Goal: Information Seeking & Learning: Learn about a topic

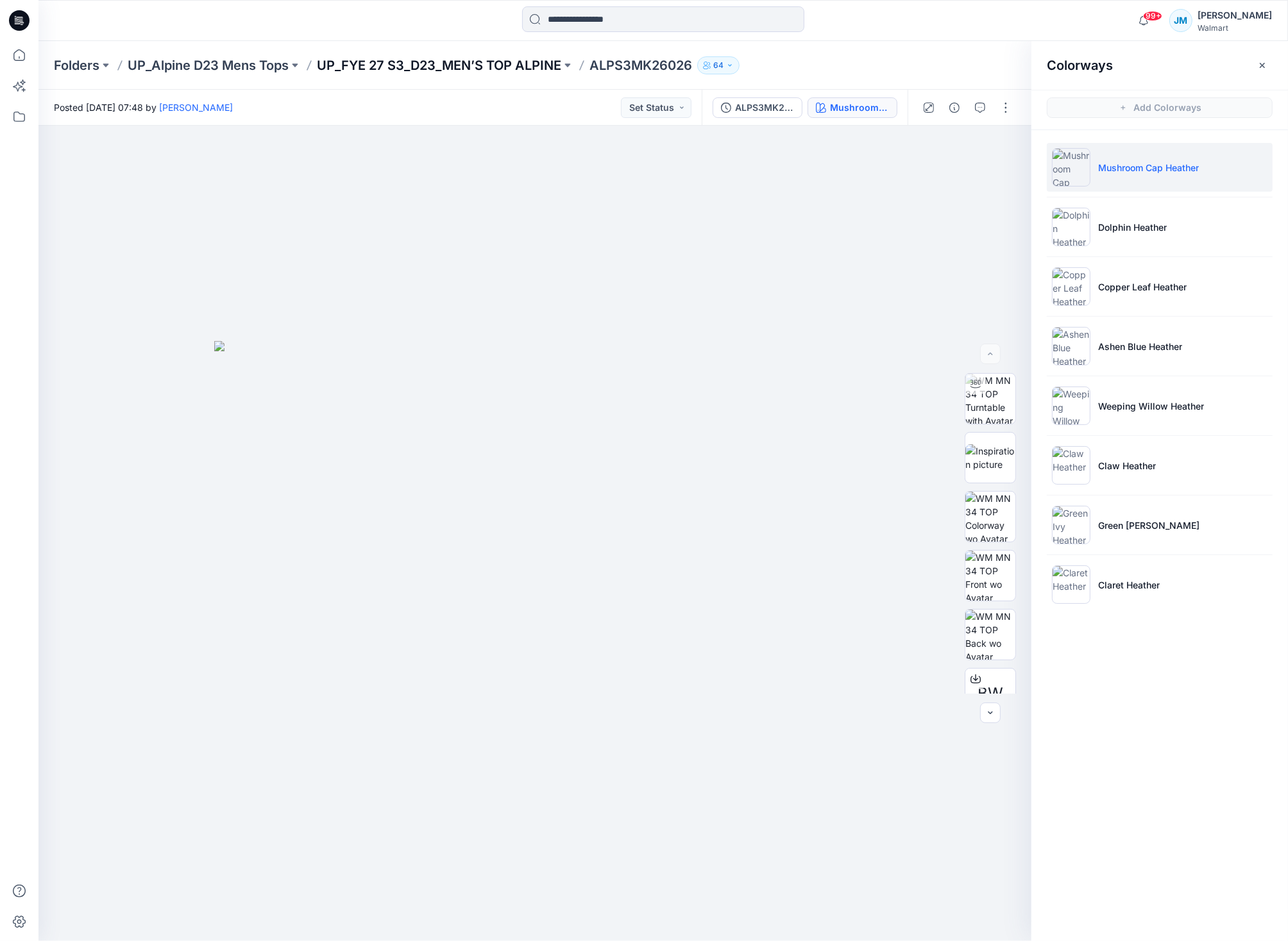
click at [396, 71] on p "UP_FYE 27 S3_D23_MEN’S TOP ALPINE" at bounding box center [439, 65] width 244 height 18
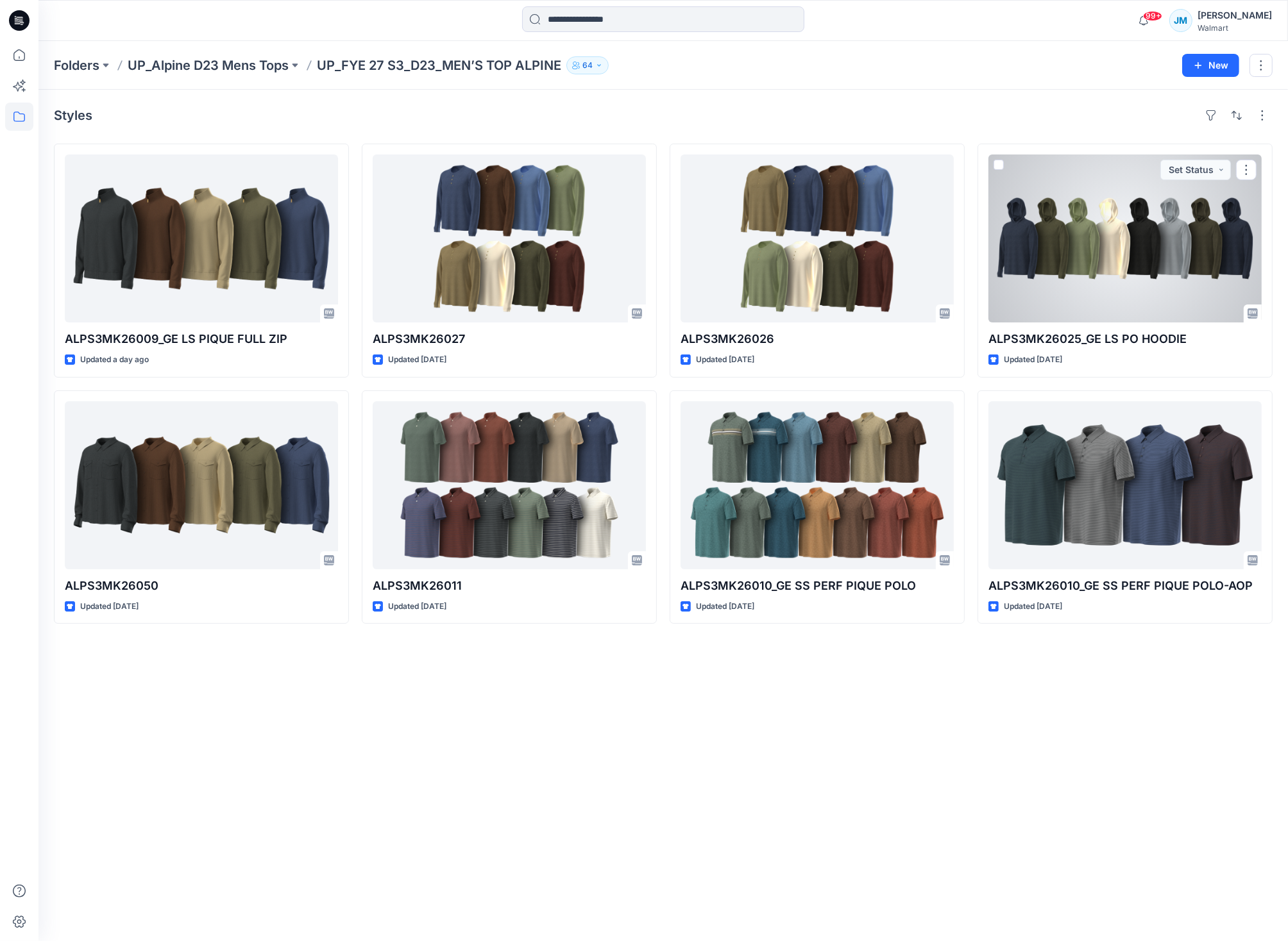
click at [1140, 294] on div at bounding box center [1124, 238] width 273 height 168
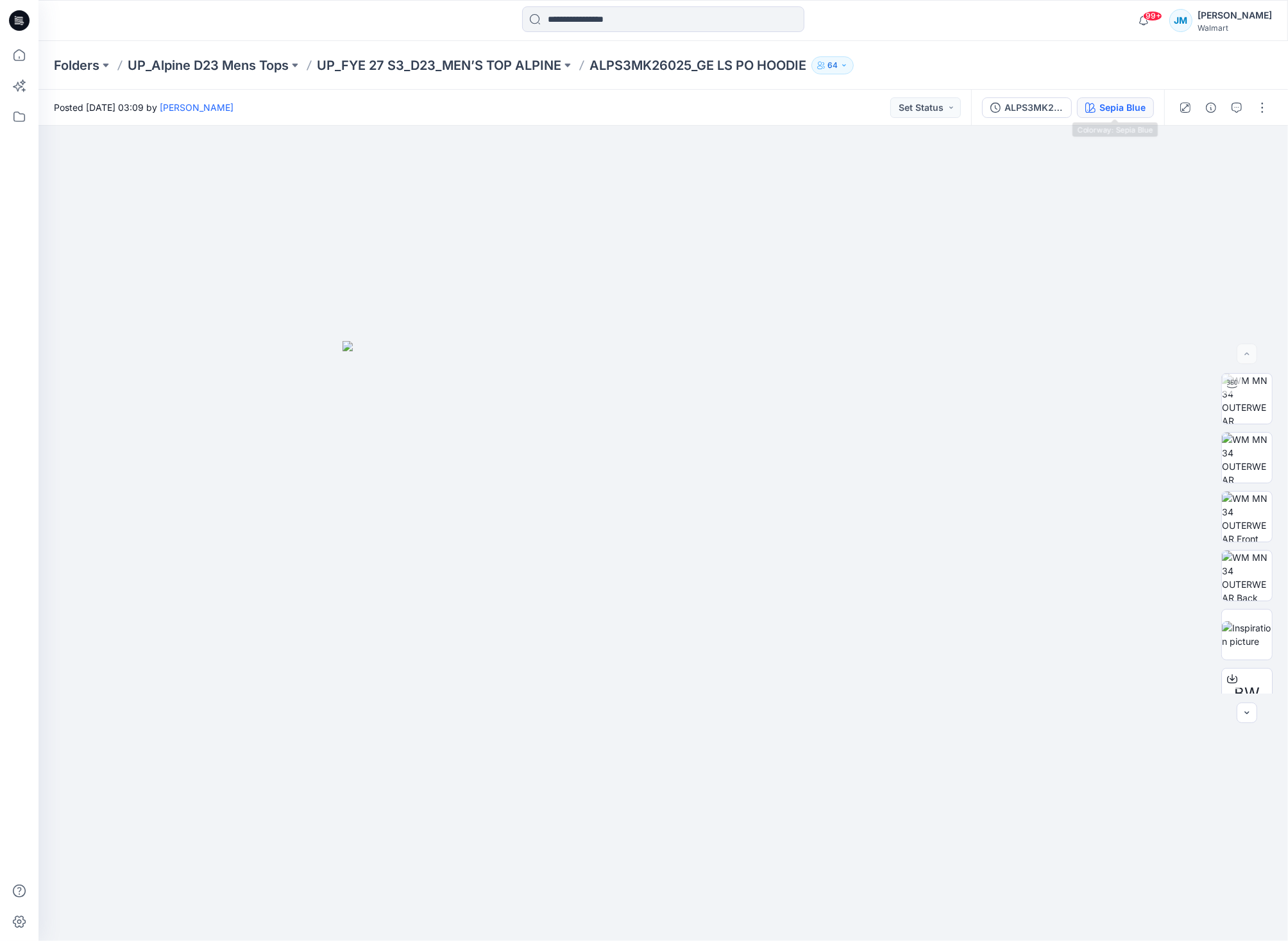
click at [1128, 114] on button "Sepia Blue" at bounding box center [1115, 108] width 77 height 21
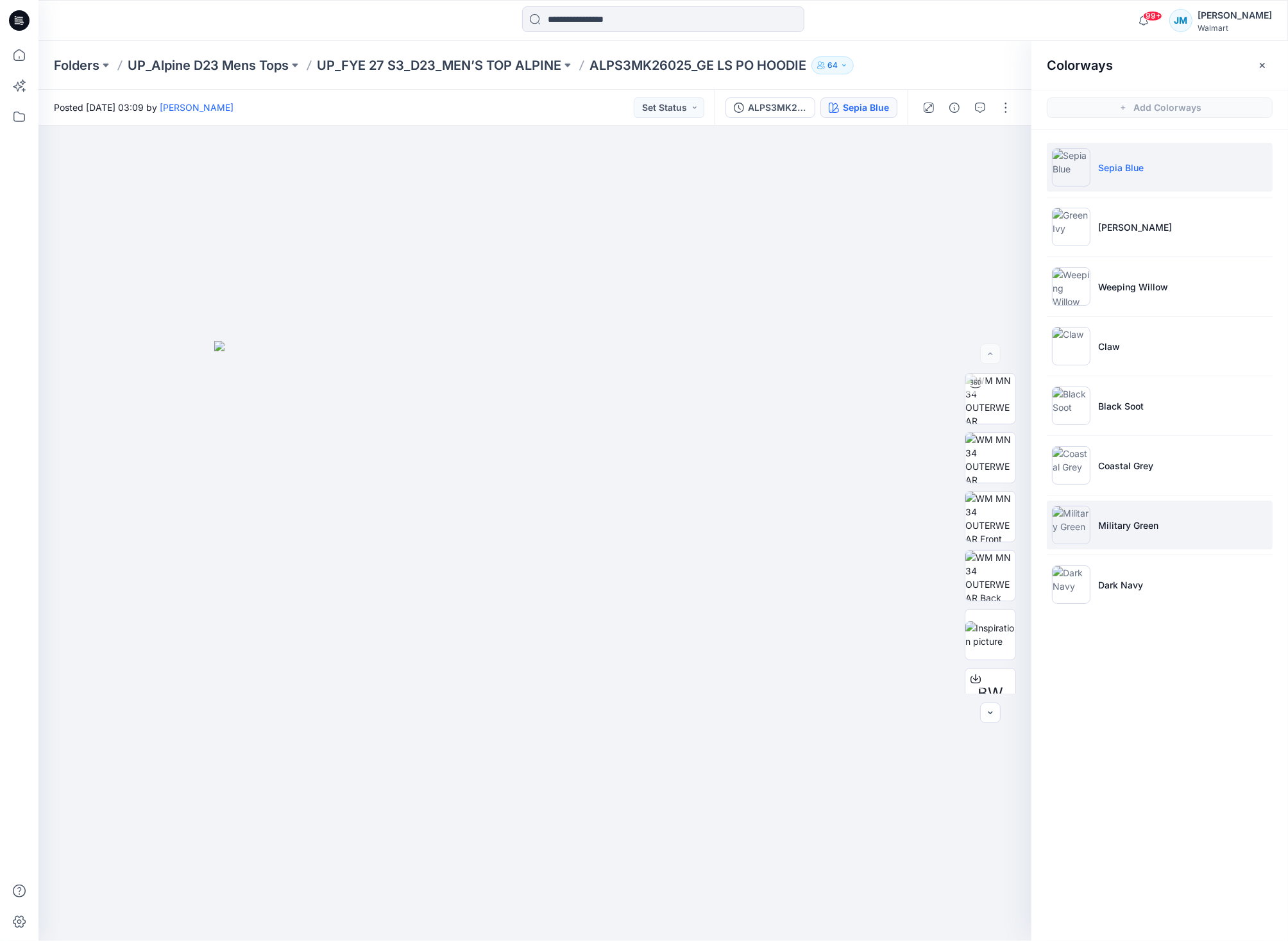
click at [1078, 527] on img at bounding box center [1071, 525] width 38 height 38
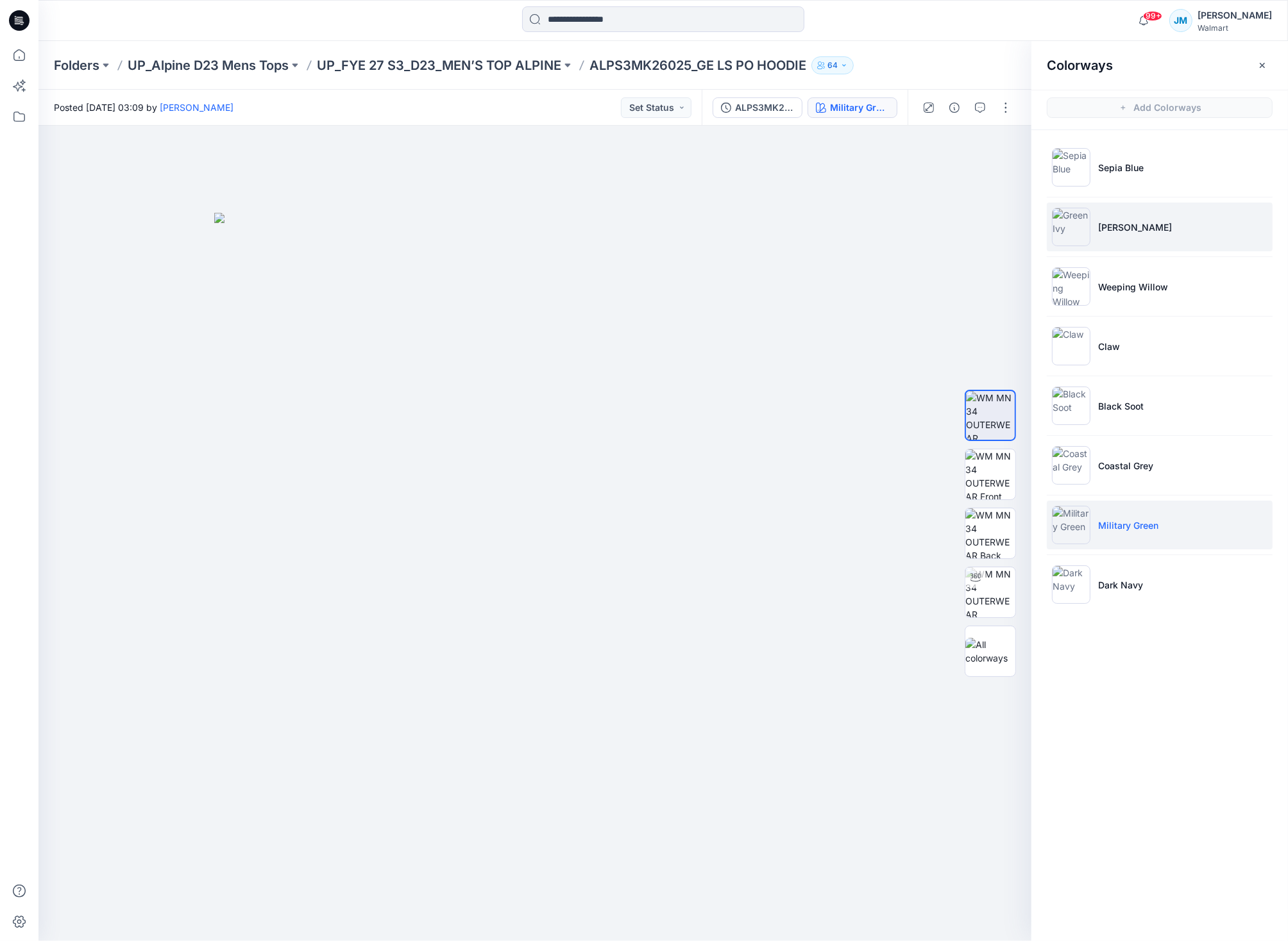
click at [1077, 228] on img at bounding box center [1071, 227] width 38 height 38
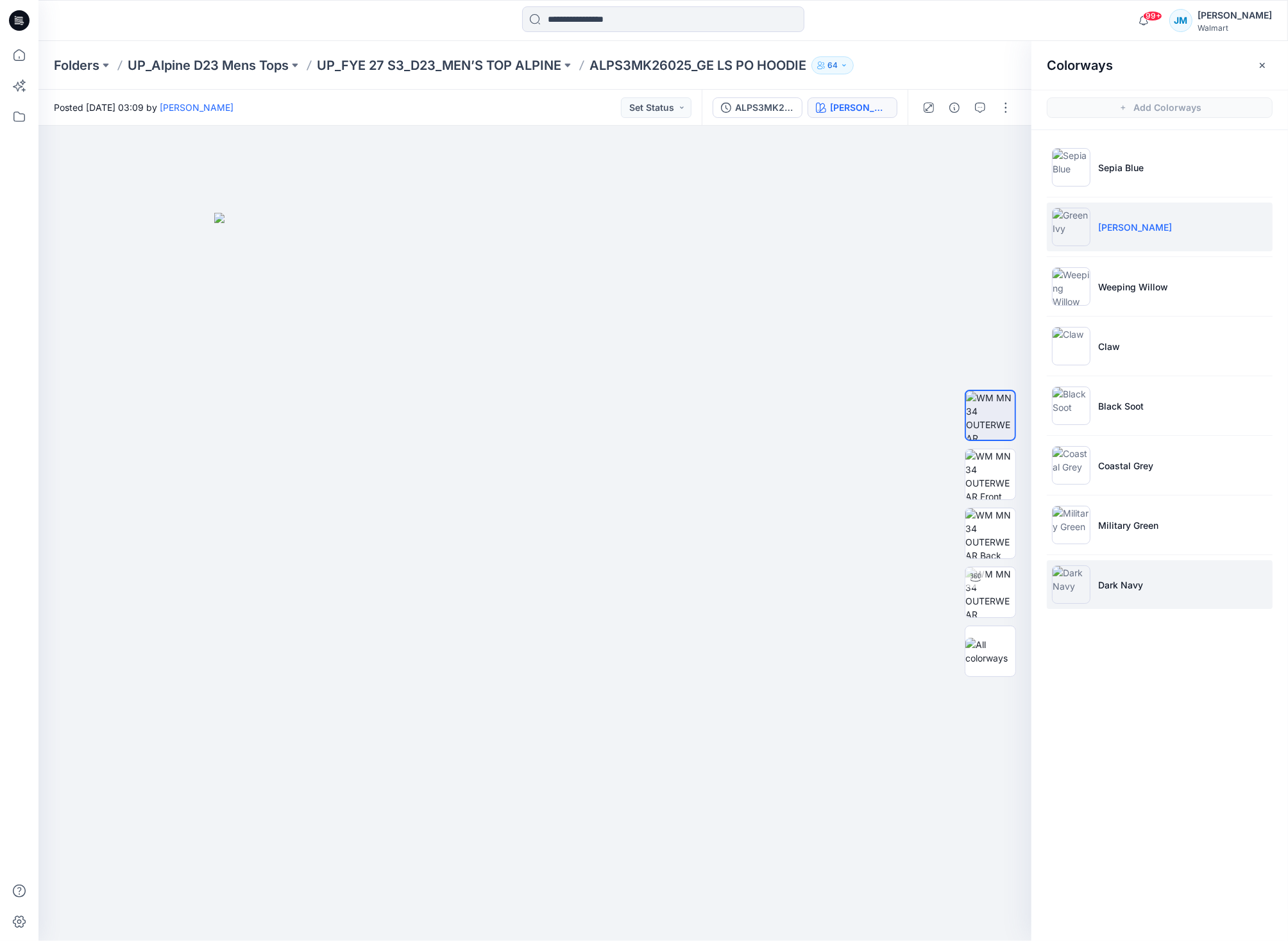
click at [1147, 590] on li "Dark Navy" at bounding box center [1159, 584] width 226 height 48
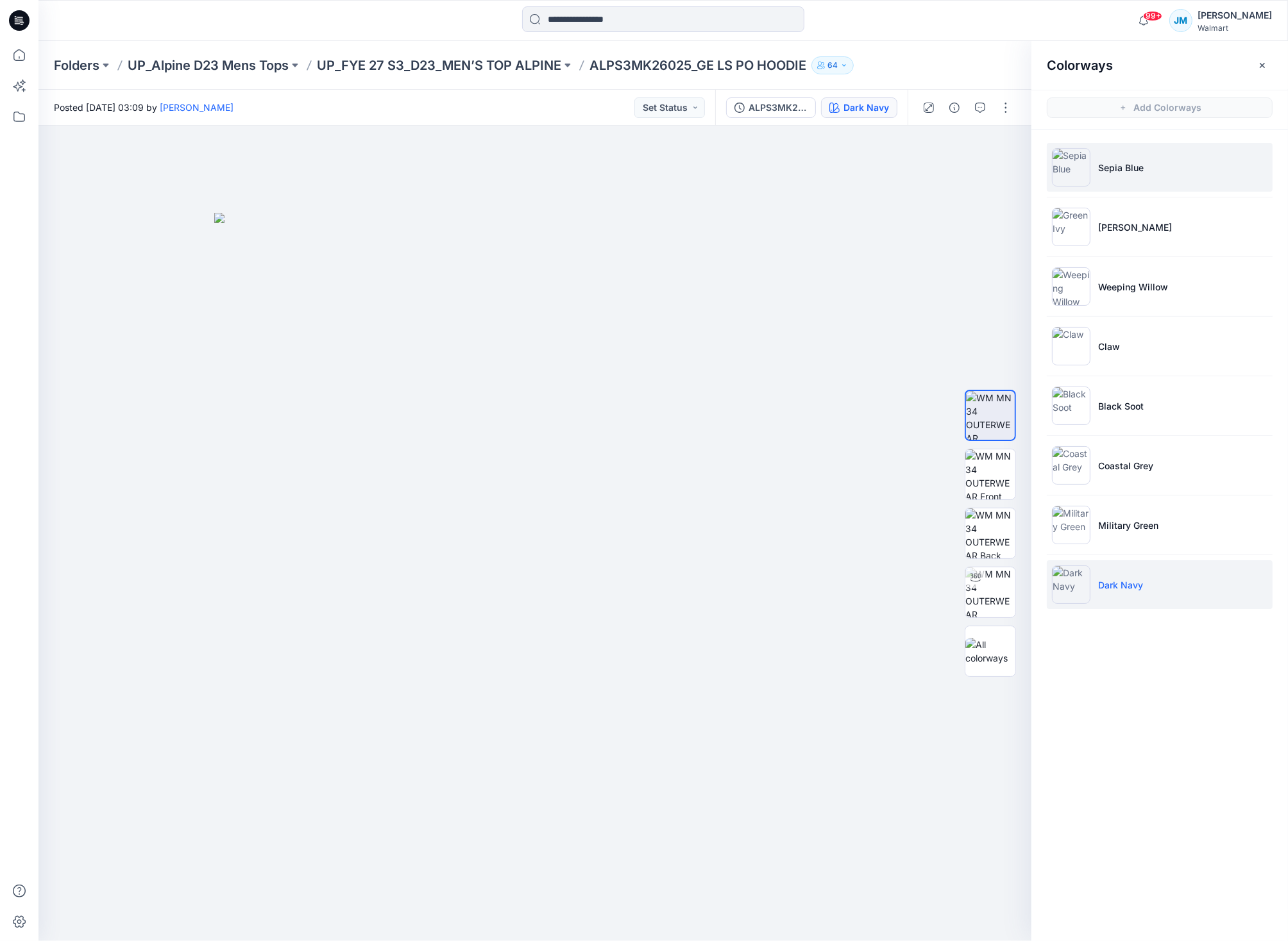
click at [1071, 167] on img at bounding box center [1071, 167] width 38 height 38
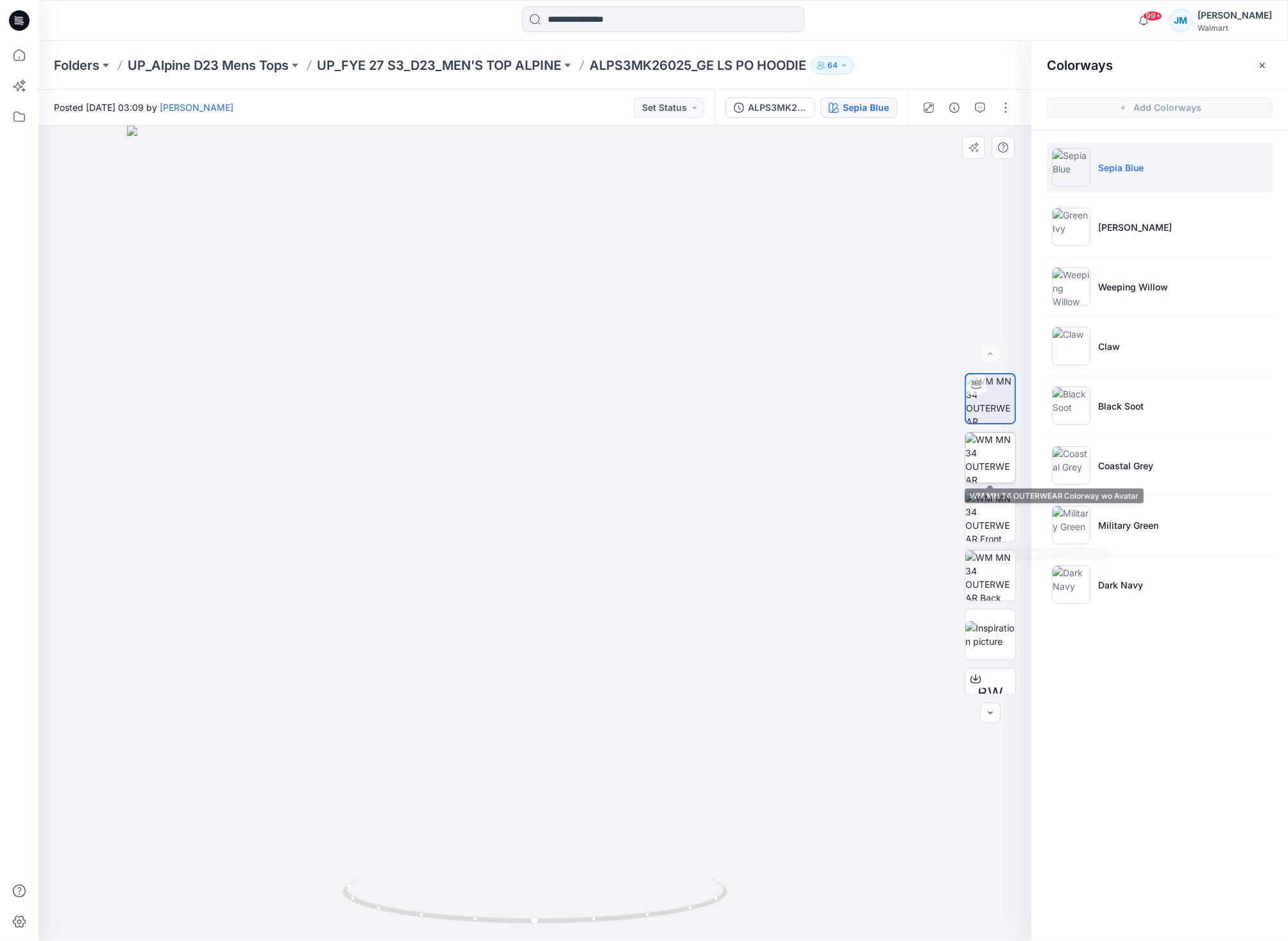
click at [994, 448] on img at bounding box center [990, 458] width 50 height 50
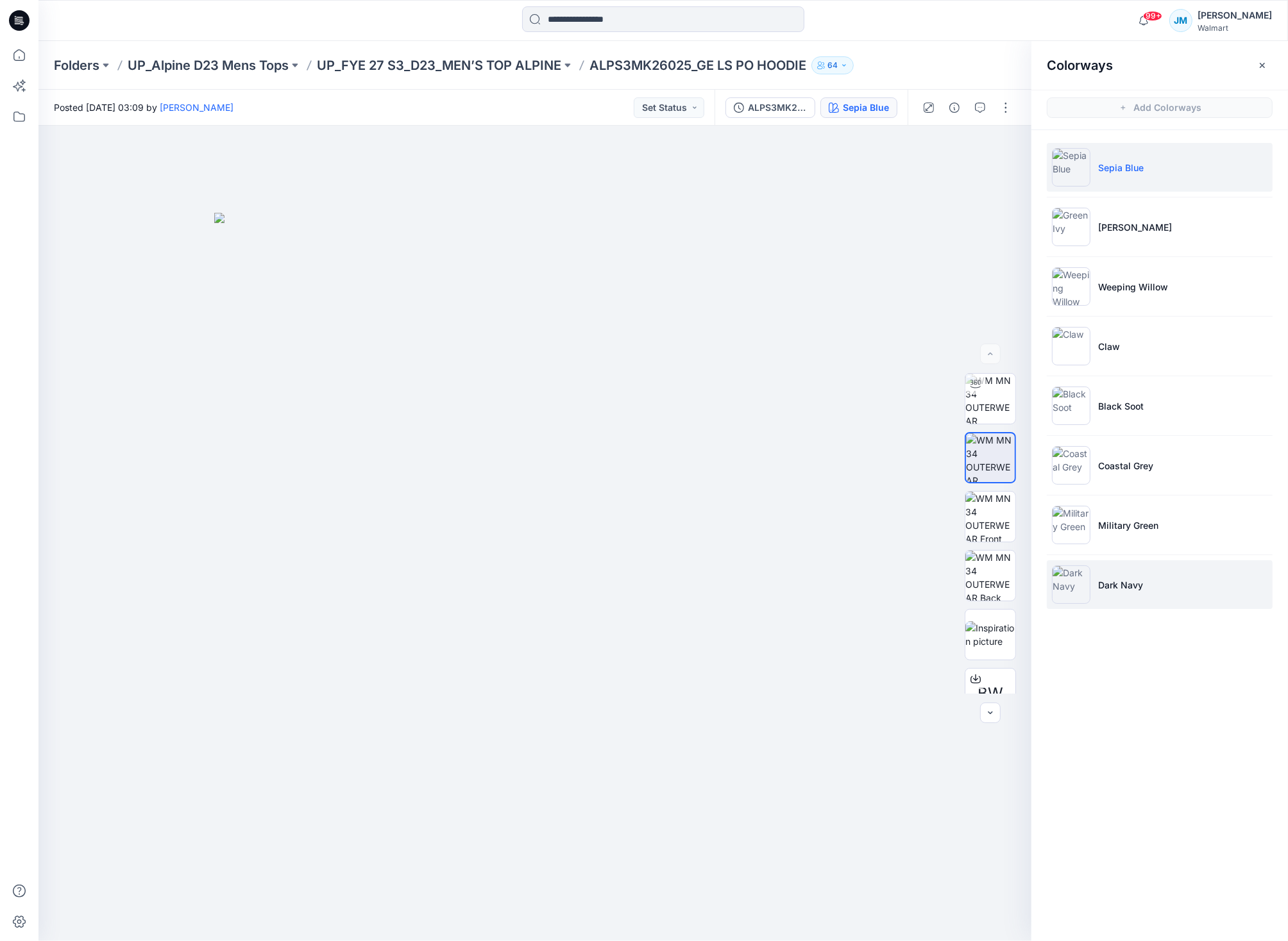
click at [1081, 578] on img at bounding box center [1071, 584] width 38 height 38
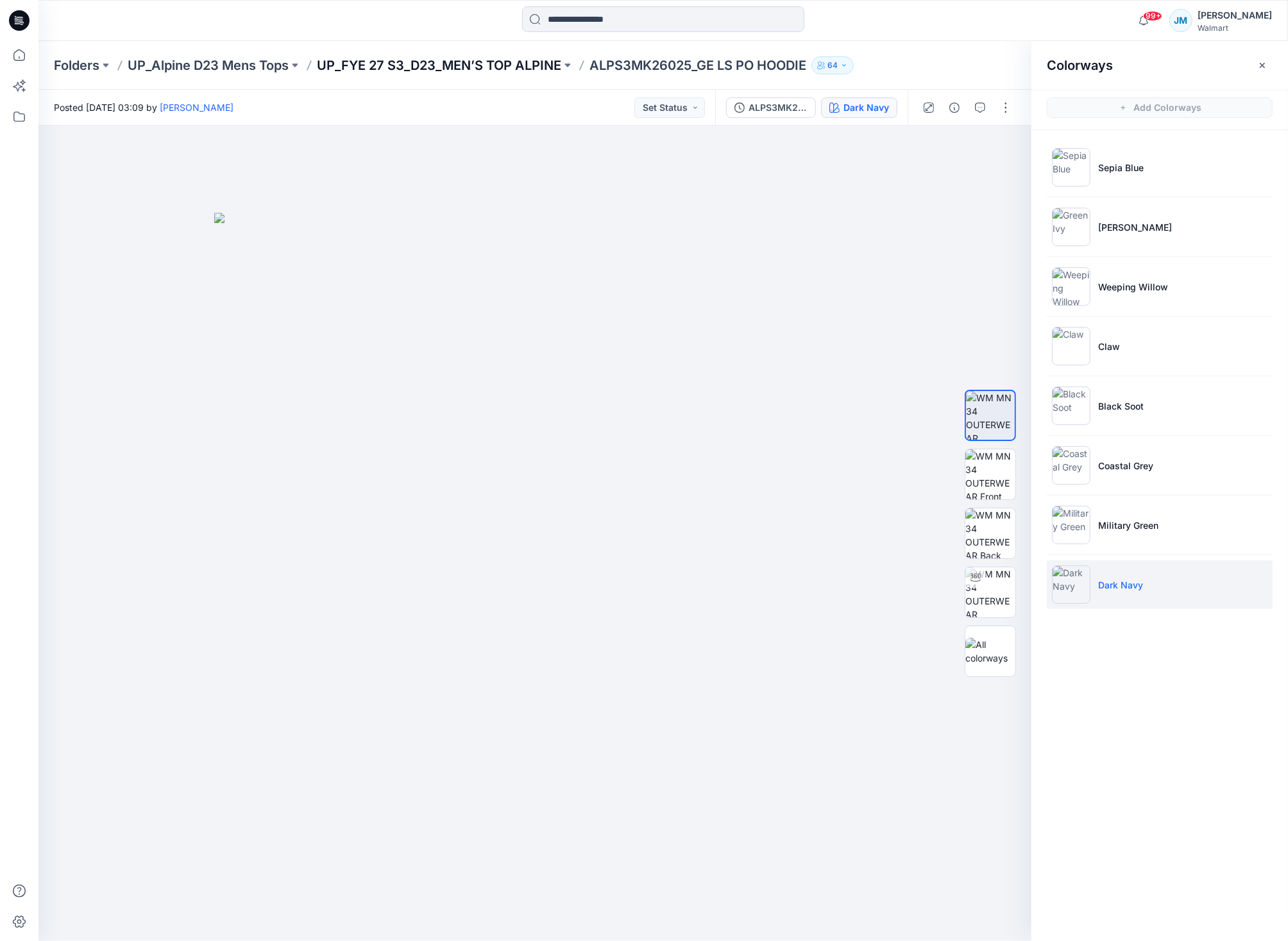
click at [506, 58] on p "UP_FYE 27 S3_D23_MEN’S TOP ALPINE" at bounding box center [439, 65] width 244 height 18
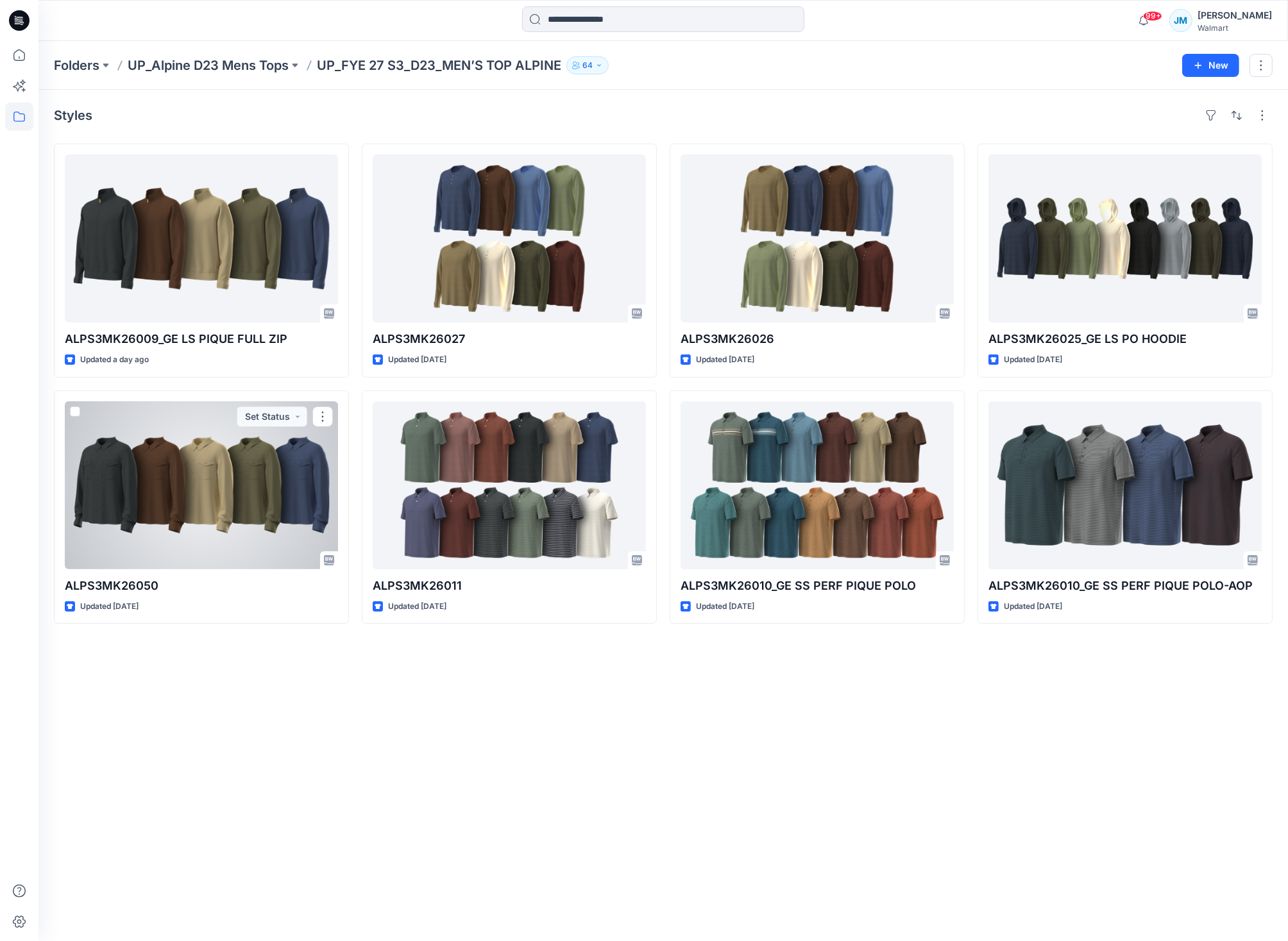
click at [252, 450] on div at bounding box center [201, 485] width 273 height 168
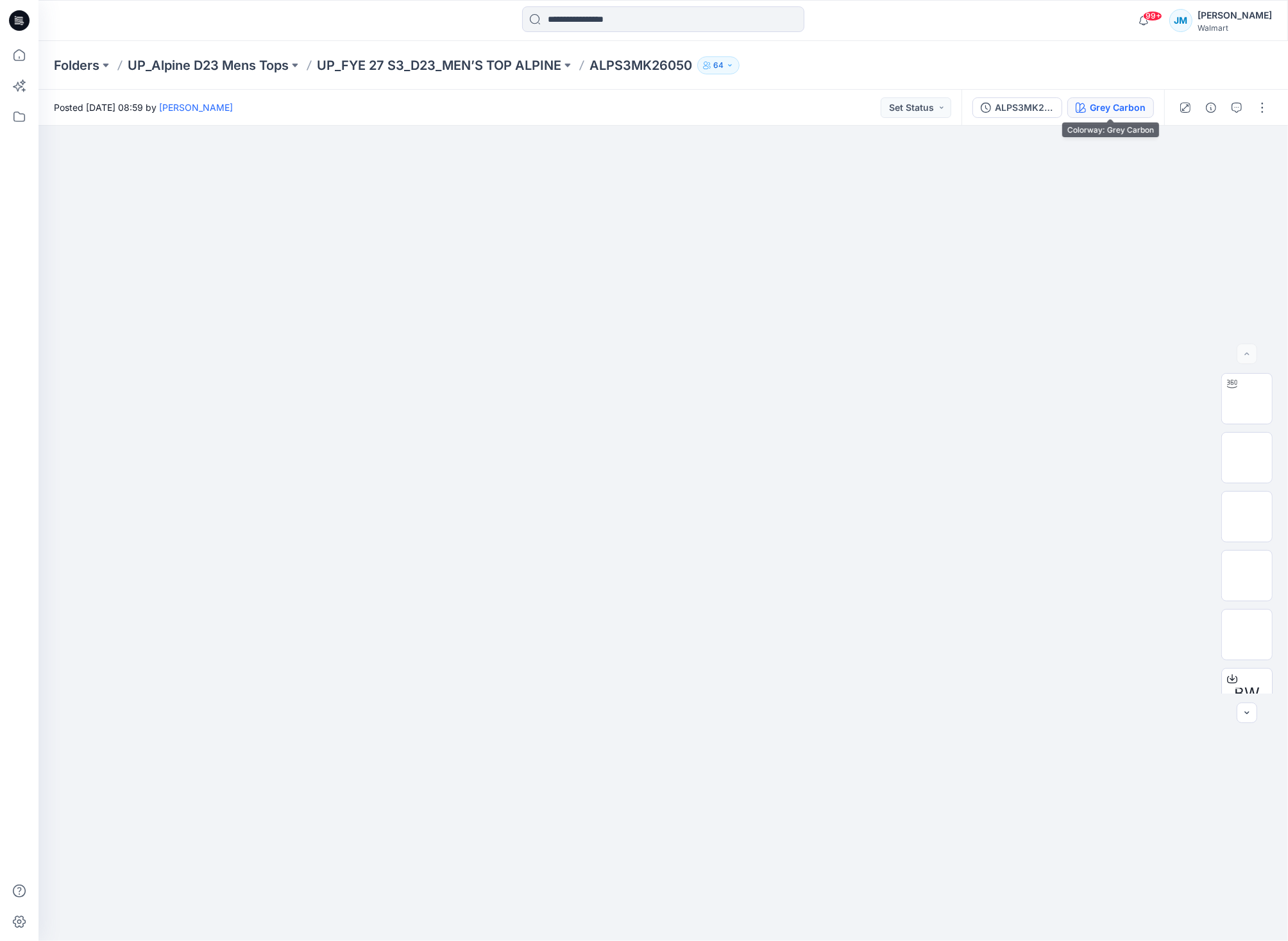
click at [1102, 113] on div "Grey Carbon" at bounding box center [1117, 108] width 56 height 14
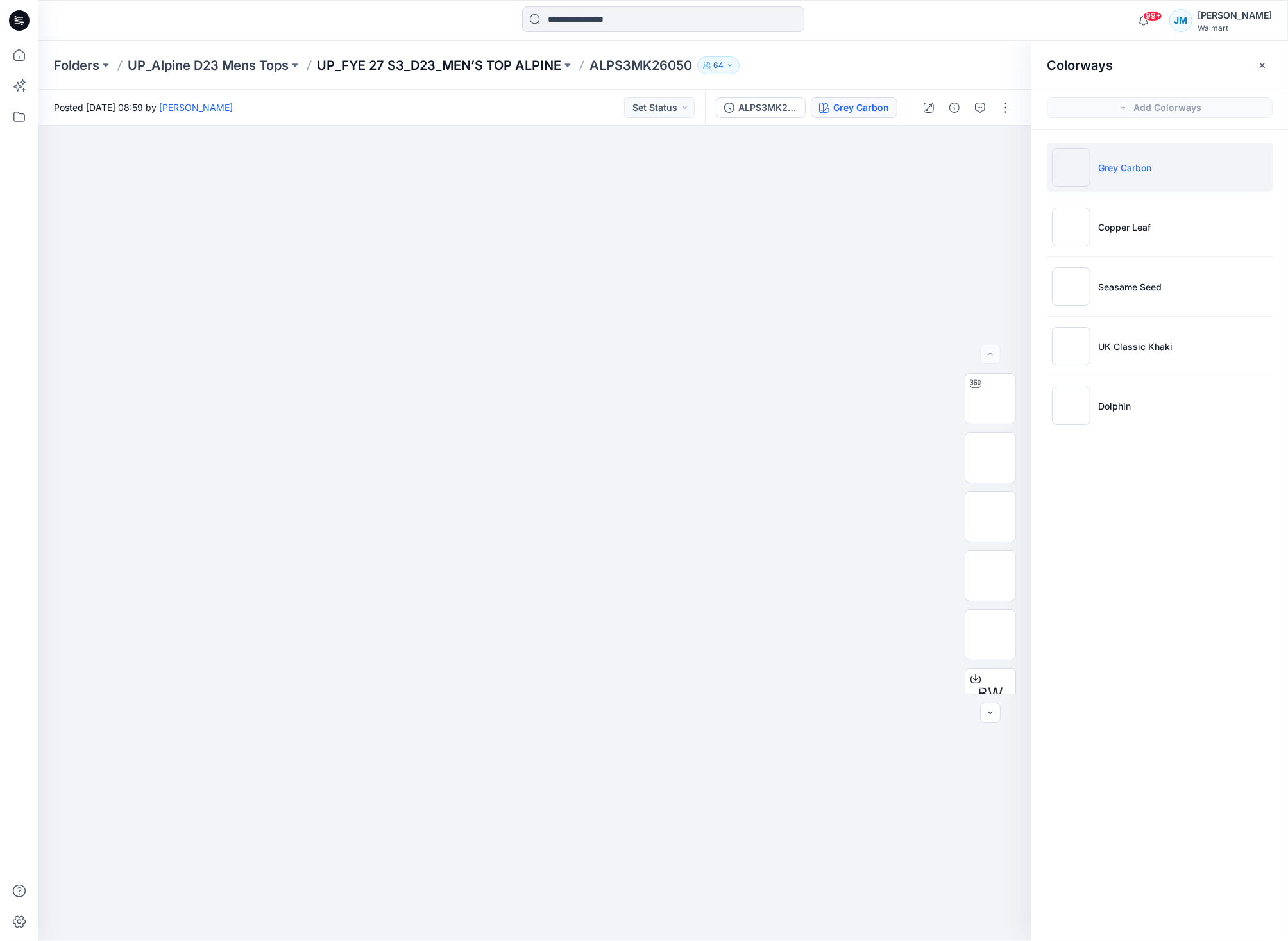
click at [480, 60] on p "UP_FYE 27 S3_D23_MEN’S TOP ALPINE" at bounding box center [439, 65] width 244 height 18
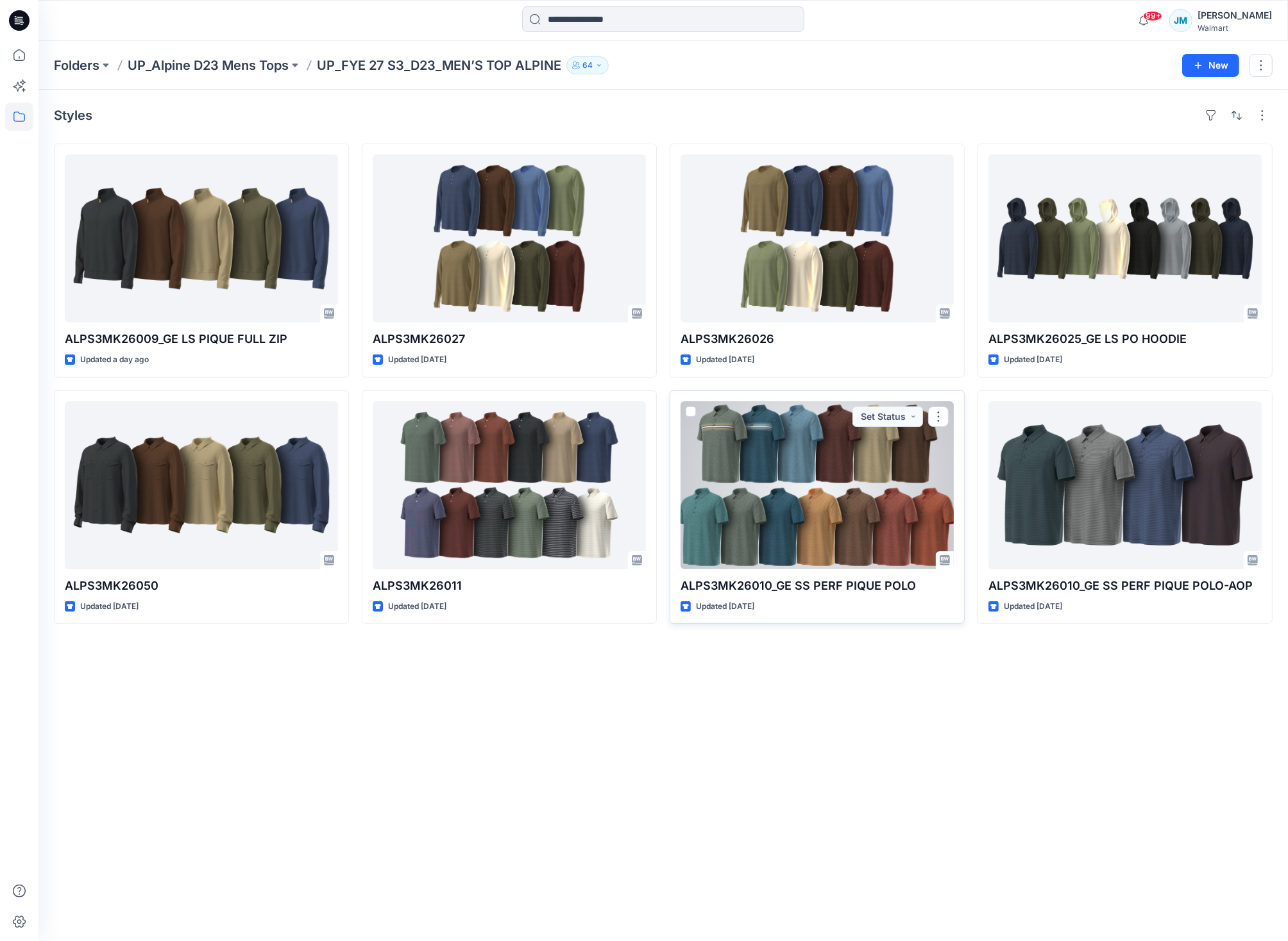
click at [819, 514] on div at bounding box center [817, 485] width 273 height 168
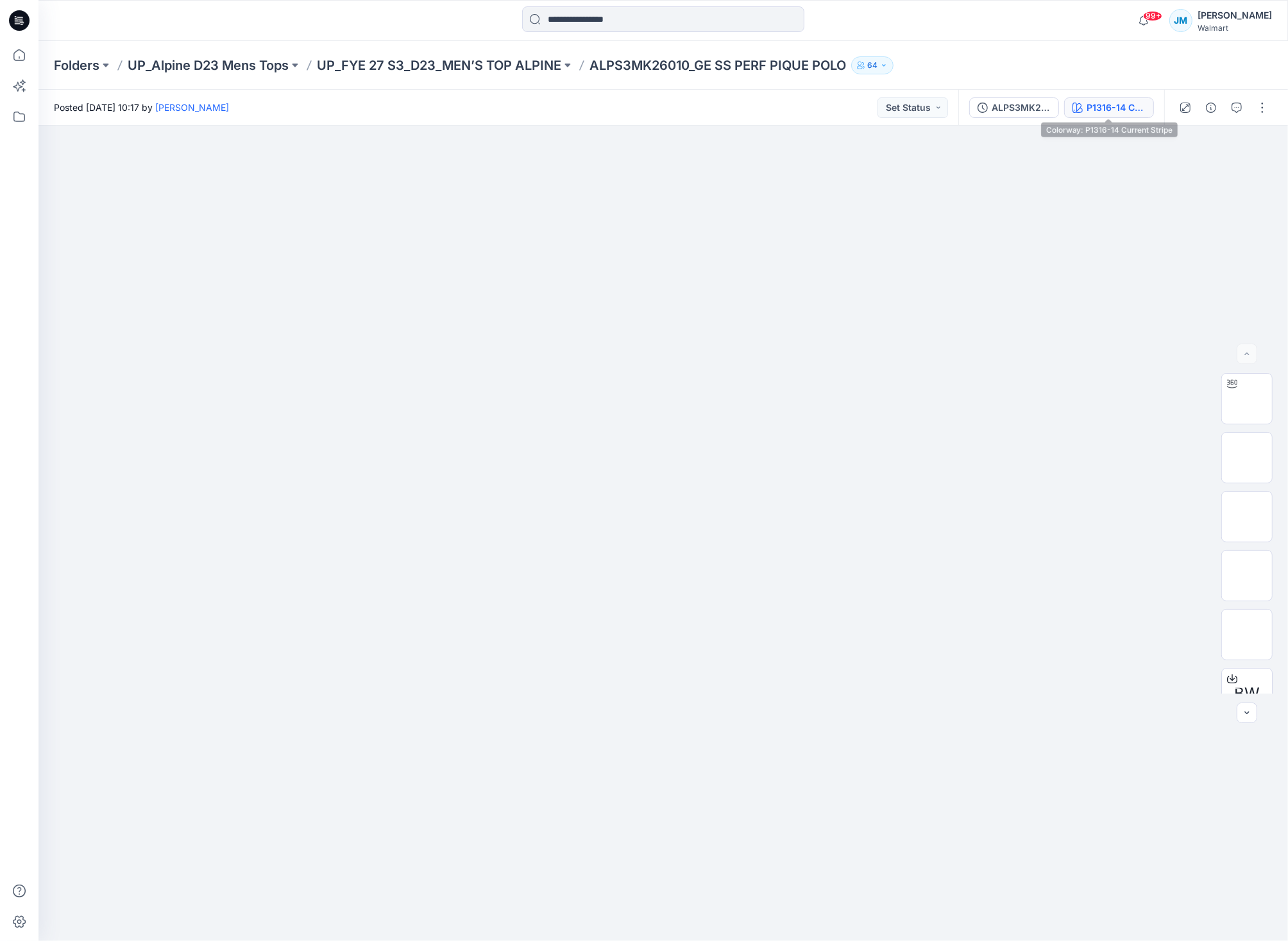
click at [1113, 109] on div "P1316-14 Current Stripe" at bounding box center [1116, 108] width 59 height 14
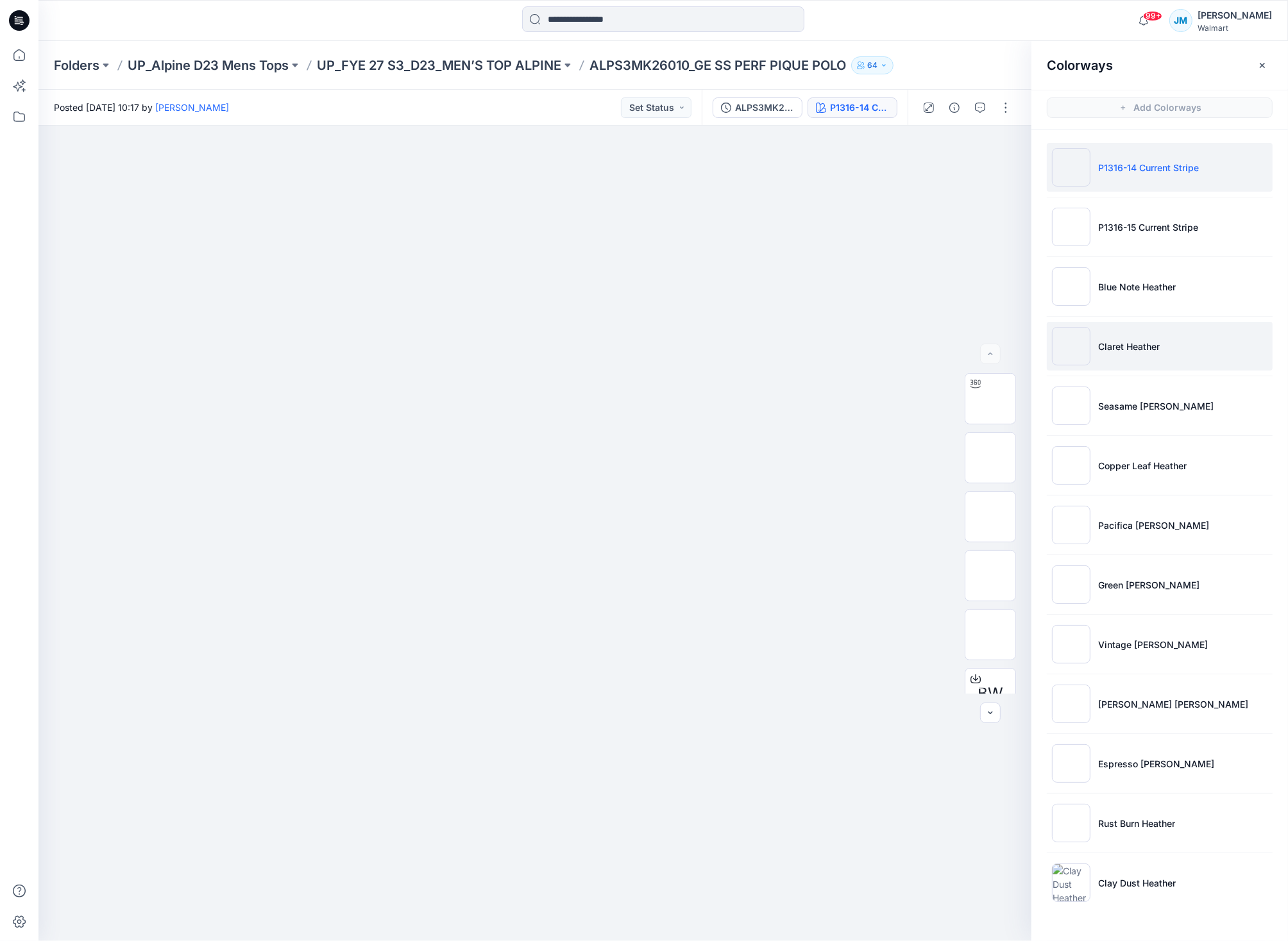
click at [1103, 347] on p "Claret Heather" at bounding box center [1128, 347] width 62 height 13
